Goal: Information Seeking & Learning: Learn about a topic

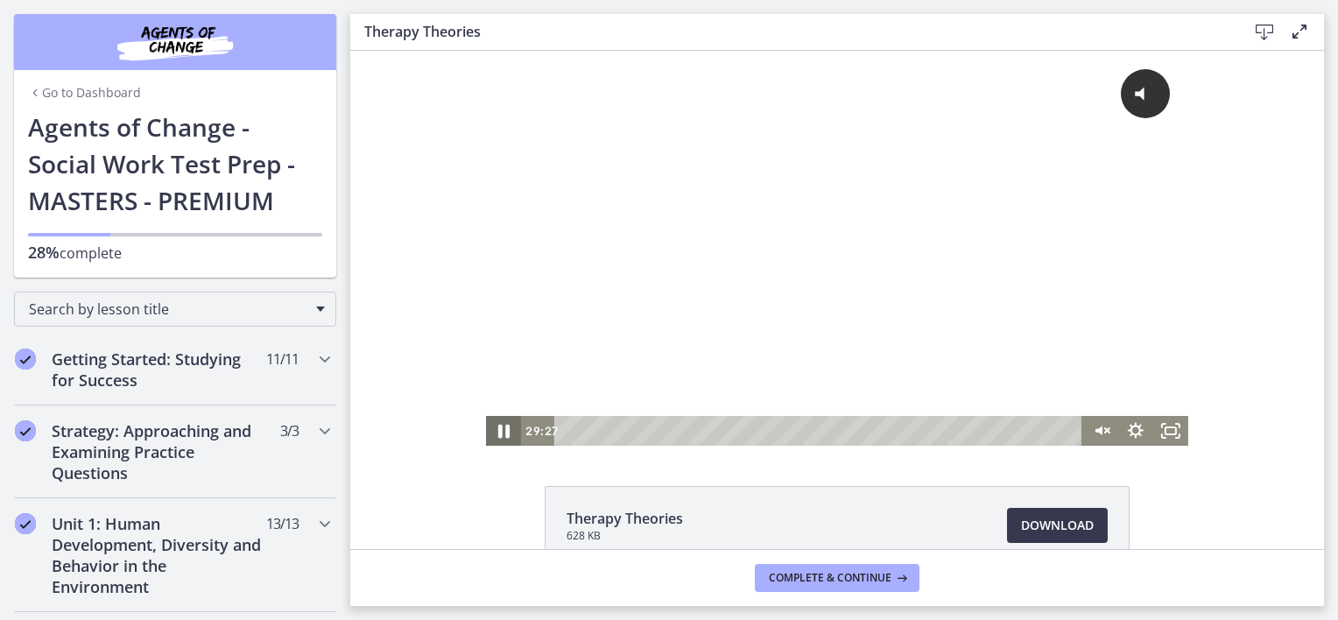
click at [498, 431] on icon "Pause" at bounding box center [504, 431] width 42 height 36
click at [497, 425] on icon "Play Video" at bounding box center [505, 431] width 42 height 36
click at [497, 425] on icon "Pause" at bounding box center [504, 431] width 42 height 36
click at [494, 431] on icon "Play Video" at bounding box center [505, 431] width 42 height 36
click at [1097, 427] on icon "Unmute" at bounding box center [1101, 431] width 42 height 36
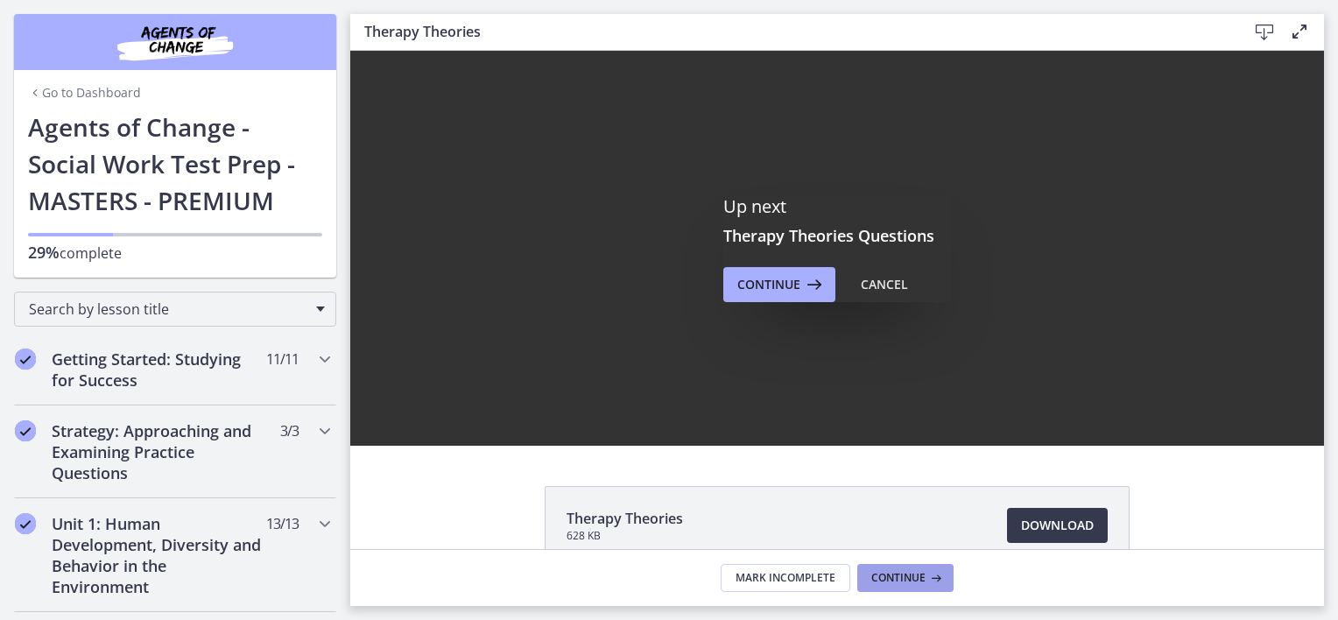
click at [909, 578] on span "Continue" at bounding box center [898, 578] width 54 height 14
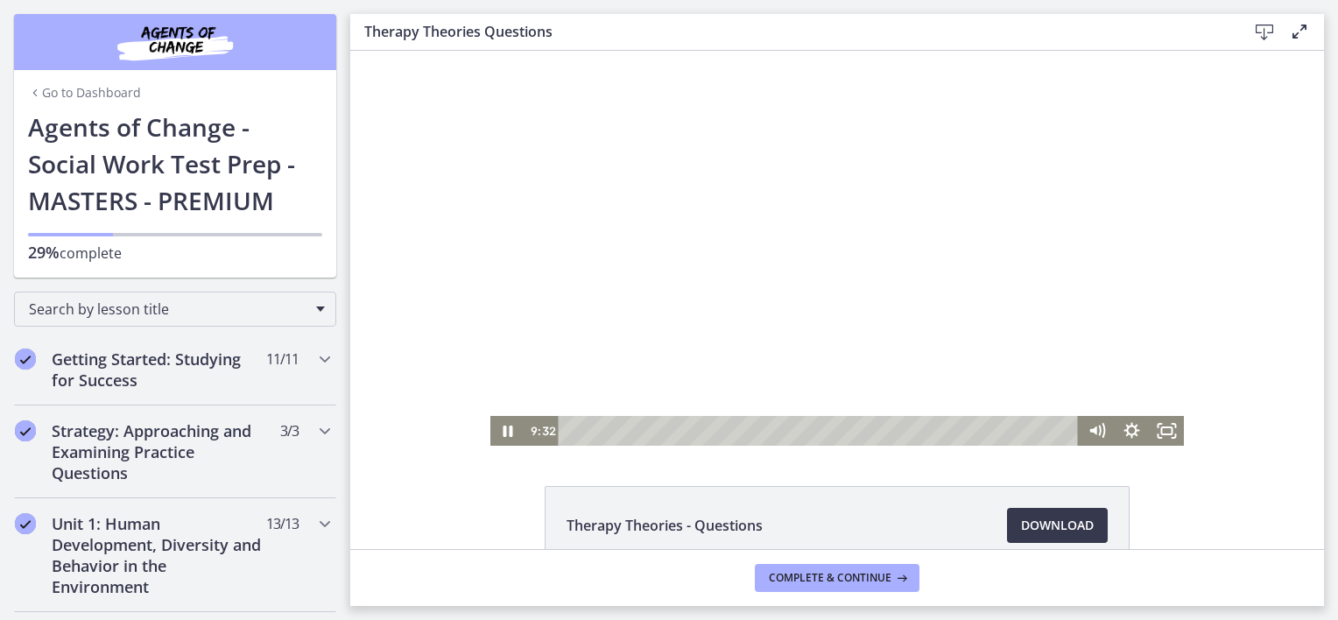
click at [832, 343] on div at bounding box center [837, 248] width 695 height 395
